Goal: Task Accomplishment & Management: Manage account settings

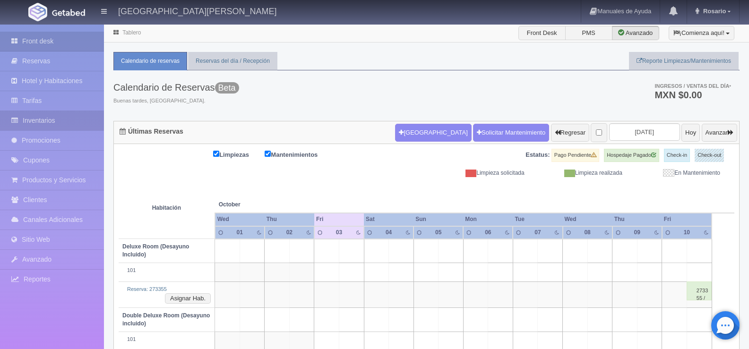
click at [60, 120] on link "Inventarios" at bounding box center [52, 120] width 104 height 19
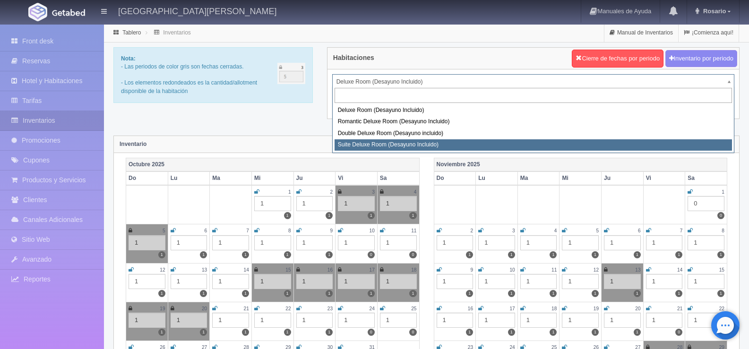
select select "628"
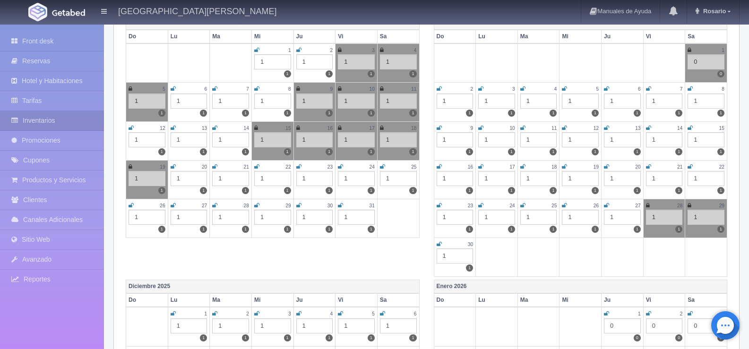
scroll to position [47, 0]
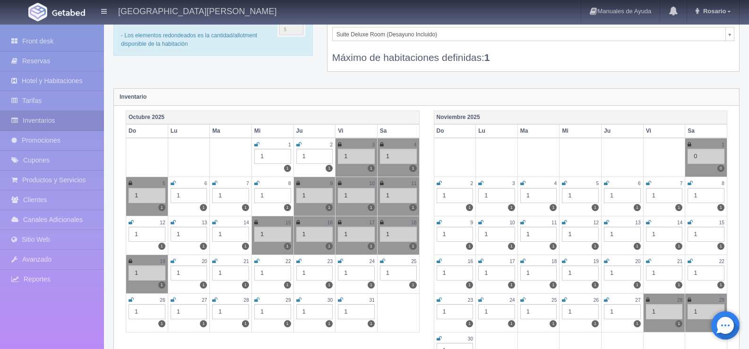
click at [173, 183] on icon at bounding box center [172, 183] width 5 height 6
click at [214, 182] on icon at bounding box center [214, 183] width 5 height 6
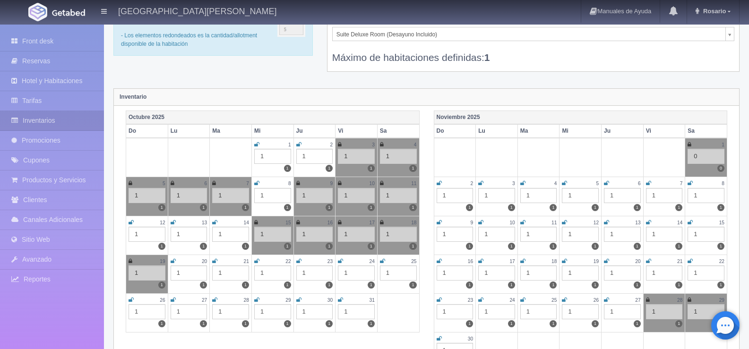
click at [256, 182] on icon at bounding box center [256, 183] width 5 height 6
click at [78, 338] on div "Front desk Reservas Hotel y Habitaciones Tarifas Inventarios Promociones Cupone…" at bounding box center [52, 199] width 104 height 349
click at [256, 181] on icon at bounding box center [256, 183] width 4 height 6
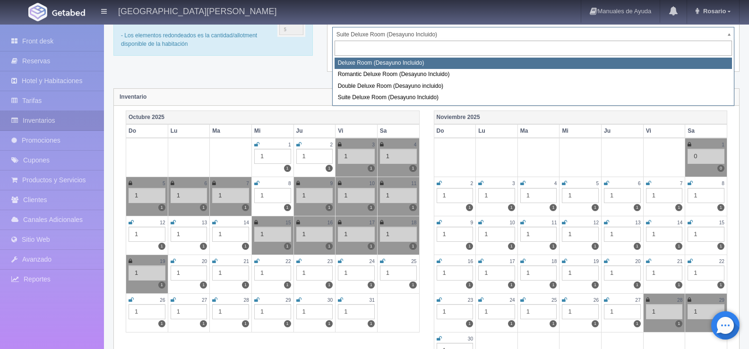
select select "624"
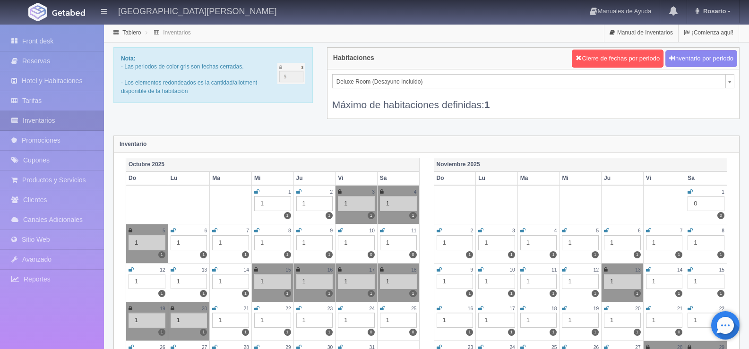
click at [85, 336] on div "Front desk Reservas Hotel y Habitaciones Tarifas Inventarios Promociones Cupone…" at bounding box center [52, 199] width 104 height 349
click at [174, 230] on icon at bounding box center [172, 231] width 5 height 6
click at [90, 324] on div "Front desk Reservas Hotel y Habitaciones Tarifas Inventarios Promociones Cupone…" at bounding box center [52, 199] width 104 height 349
click at [341, 232] on icon at bounding box center [340, 231] width 5 height 6
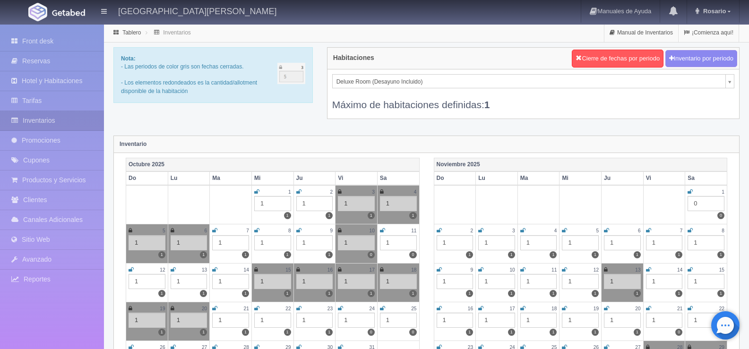
click at [382, 231] on icon at bounding box center [382, 231] width 5 height 6
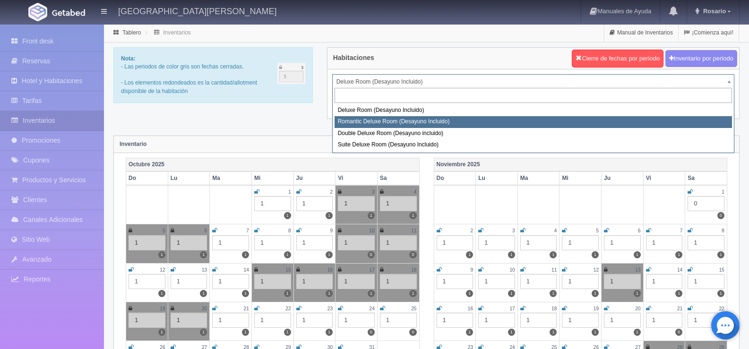
select select "625"
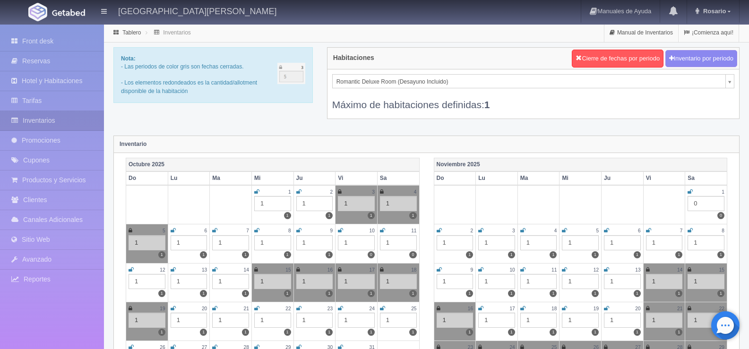
click at [78, 327] on div "Front desk Reservas Hotel y Habitaciones Tarifas Inventarios Promociones Cupone…" at bounding box center [52, 199] width 104 height 349
click at [341, 228] on link at bounding box center [340, 231] width 5 height 8
click at [383, 229] on icon at bounding box center [382, 231] width 5 height 6
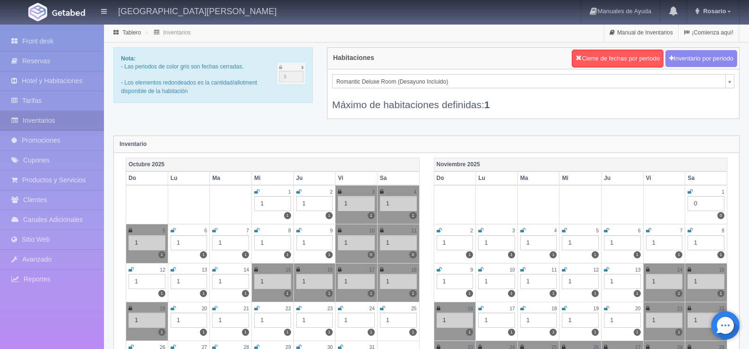
click at [91, 326] on div "Front desk Reservas Hotel y Habitaciones Tarifas Inventarios Promociones Cupone…" at bounding box center [52, 199] width 104 height 349
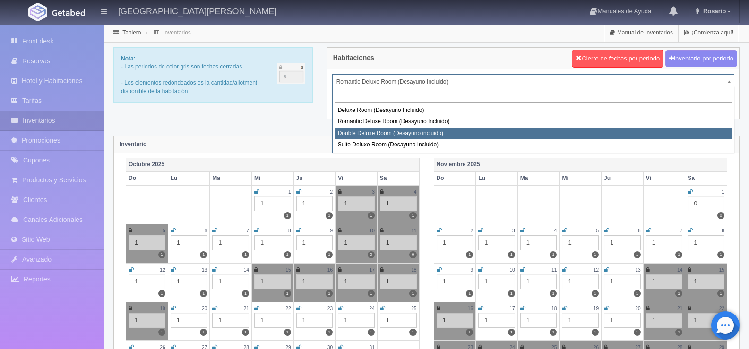
select select "627"
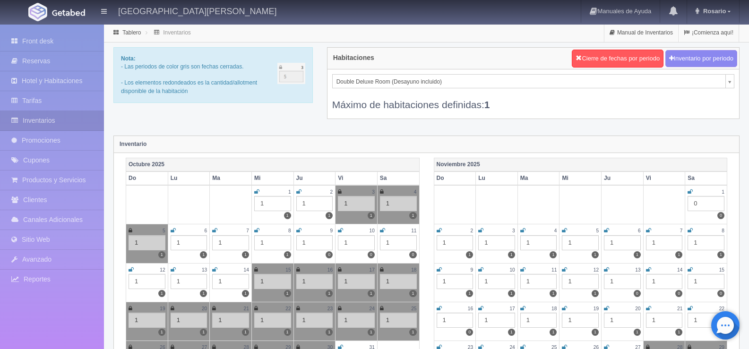
click at [68, 325] on div "Front desk Reservas Hotel y Habitaciones Tarifas Inventarios Promociones Cupone…" at bounding box center [52, 199] width 104 height 349
